Goal: Entertainment & Leisure: Consume media (video, audio)

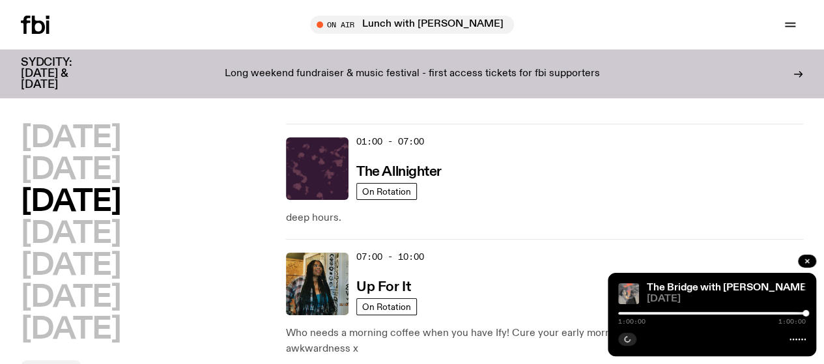
click at [99, 214] on h2 "[DATE]" at bounding box center [71, 202] width 100 height 29
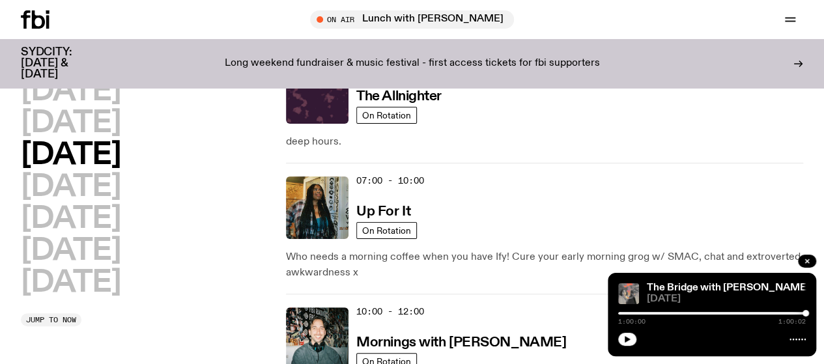
scroll to position [69, 0]
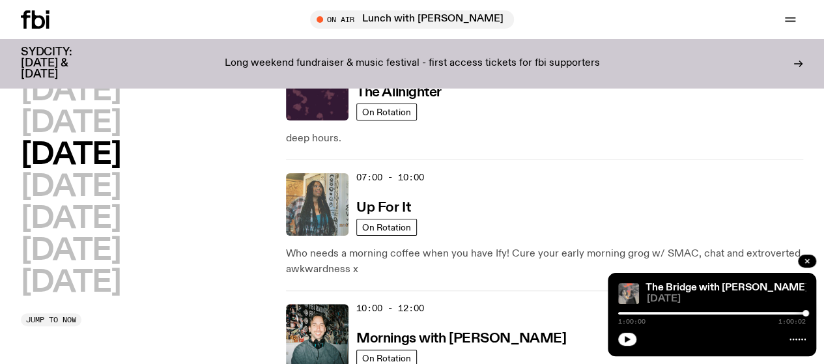
click at [307, 176] on img at bounding box center [317, 204] width 63 height 63
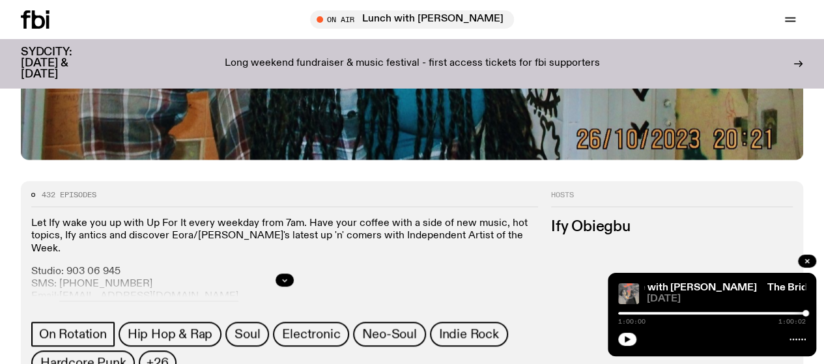
scroll to position [565, 0]
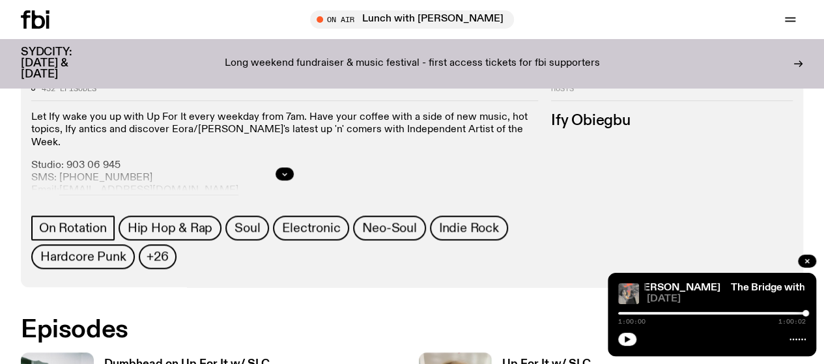
click at [210, 359] on h3 "Dumbhead on Up For It w/ SLC" at bounding box center [186, 364] width 165 height 11
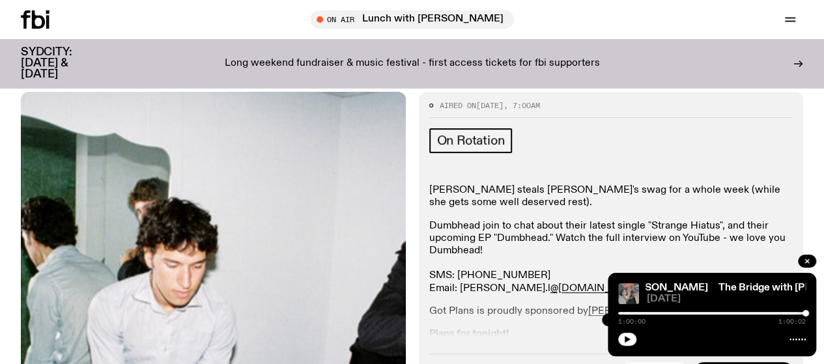
scroll to position [152, 0]
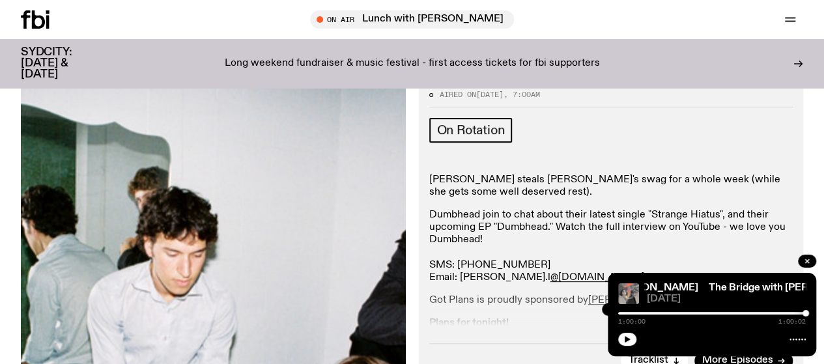
click at [270, 53] on icon "button" at bounding box center [257, 40] width 26 height 26
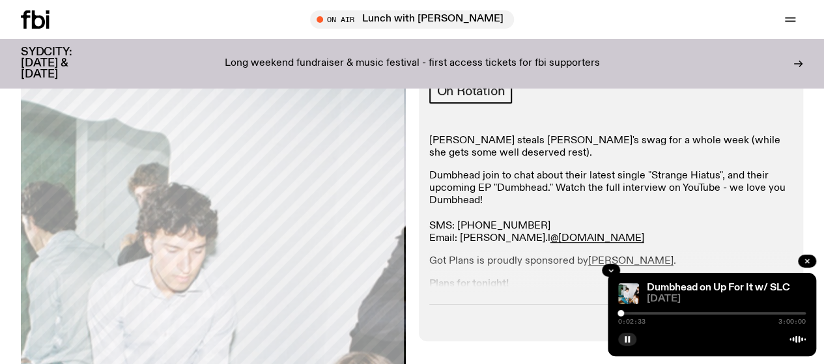
scroll to position [271, 0]
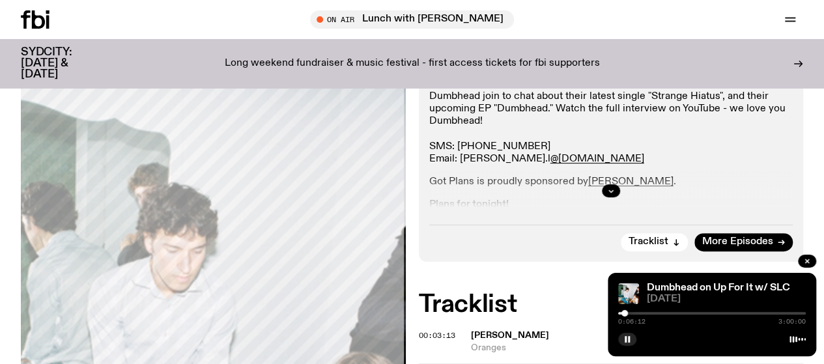
drag, startPoint x: 802, startPoint y: 61, endPoint x: 763, endPoint y: 62, distance: 39.1
click at [802, 61] on icon at bounding box center [798, 64] width 10 height 10
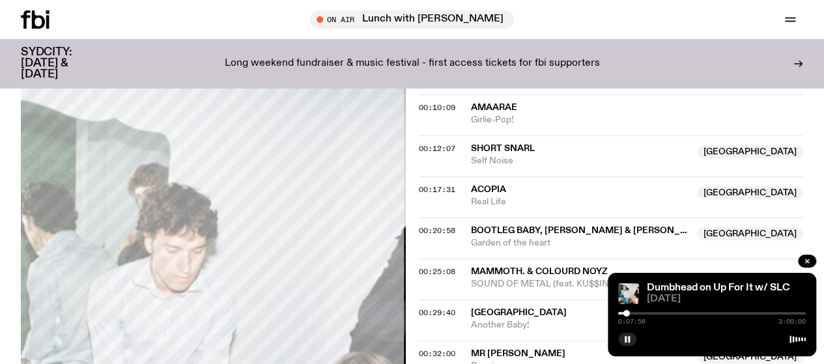
scroll to position [611, 0]
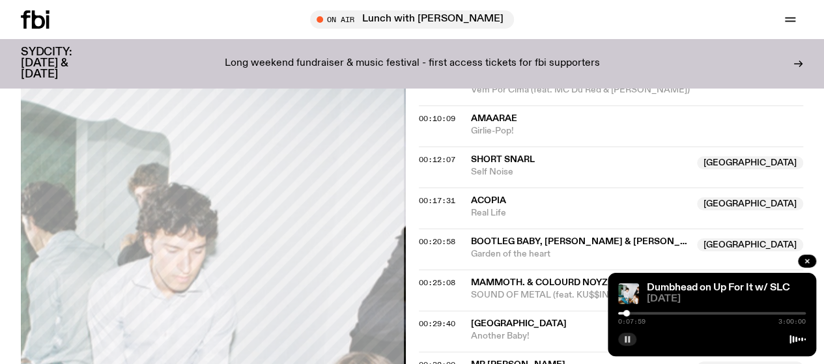
click at [628, 343] on icon "button" at bounding box center [627, 339] width 8 height 8
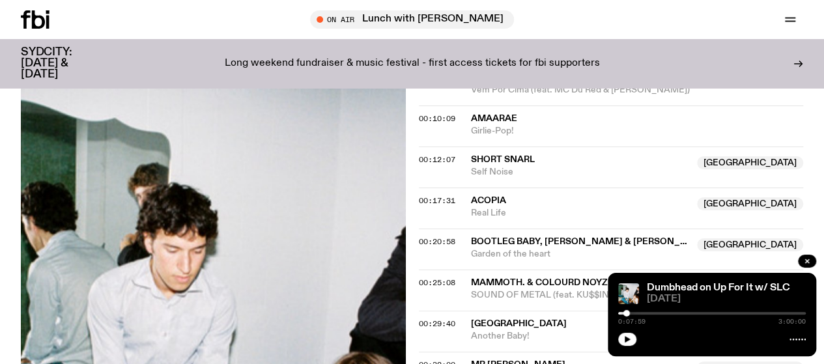
drag, startPoint x: 544, startPoint y: 122, endPoint x: 476, endPoint y: 112, distance: 69.1
click at [476, 55] on div "[PERSON_NAME] NSW Moruya DVD store" at bounding box center [580, 43] width 219 height 25
click at [549, 41] on span "[PERSON_NAME]" at bounding box center [510, 36] width 78 height 9
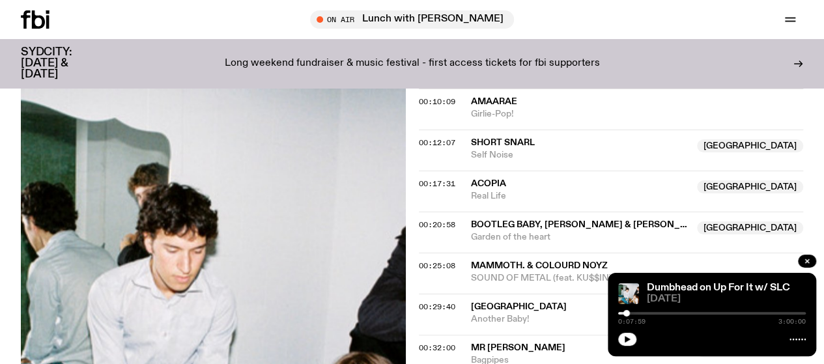
scroll to position [624, 0]
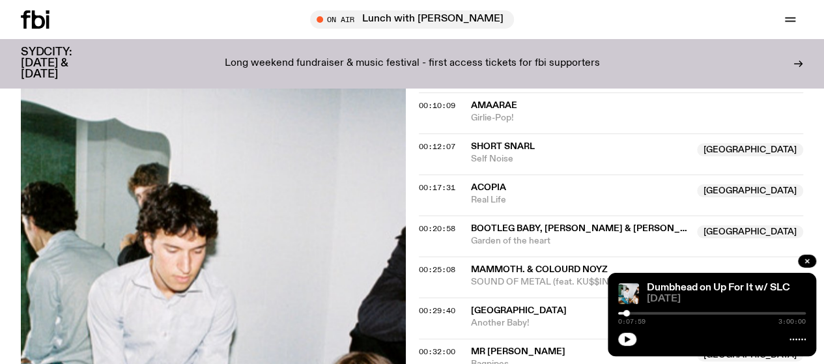
click at [568, 124] on span "Girlie-Pop!" at bounding box center [637, 118] width 333 height 12
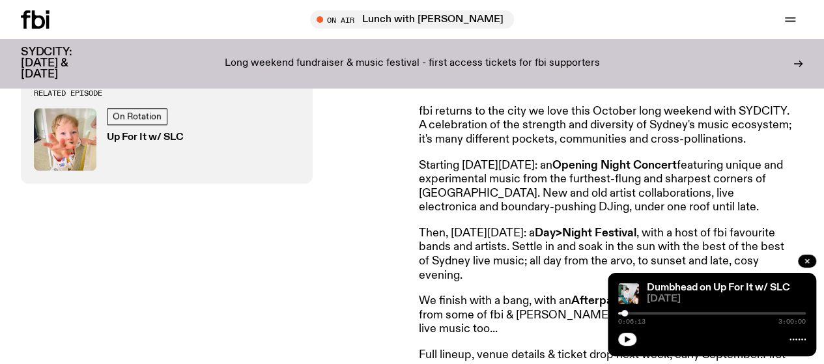
scroll to position [514, 0]
click at [623, 343] on icon "button" at bounding box center [627, 339] width 8 height 8
click at [630, 235] on strong "Day>Night Festival" at bounding box center [586, 233] width 102 height 12
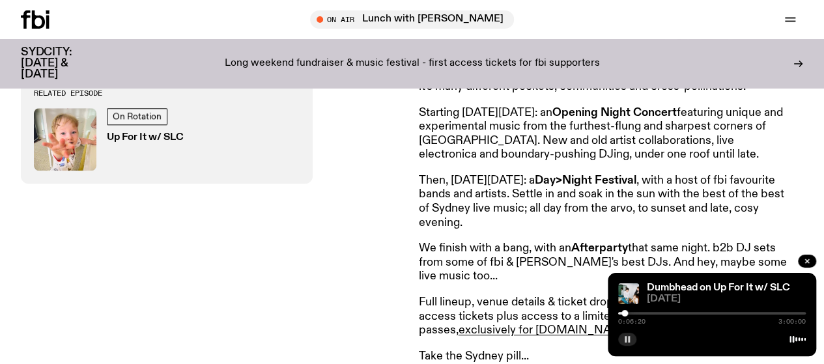
scroll to position [666, 0]
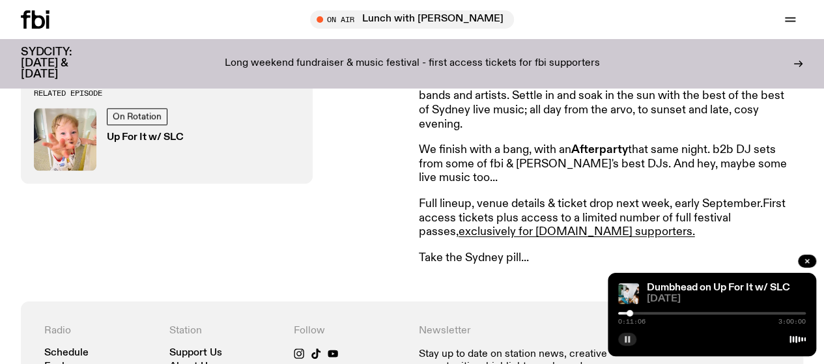
click at [616, 336] on div "Dumbhead on Up For It w/ SLC [DATE] 0:11:06 3:00:00" at bounding box center [712, 314] width 208 height 83
click at [623, 337] on button "button" at bounding box center [627, 339] width 18 height 13
